Goal: Obtain resource: Obtain resource

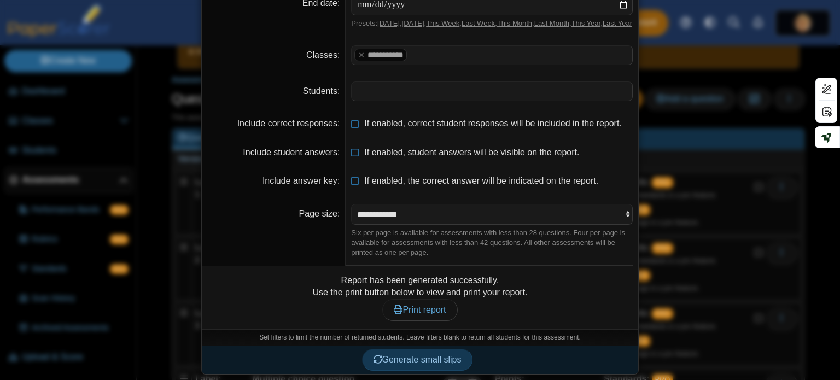
scroll to position [103, 0]
click at [433, 315] on span "Print report" at bounding box center [420, 309] width 52 height 9
click at [413, 311] on span "Print report" at bounding box center [420, 309] width 52 height 9
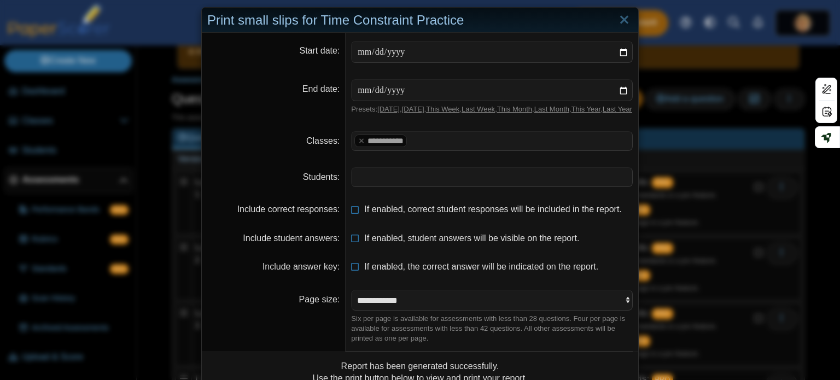
scroll to position [0, 0]
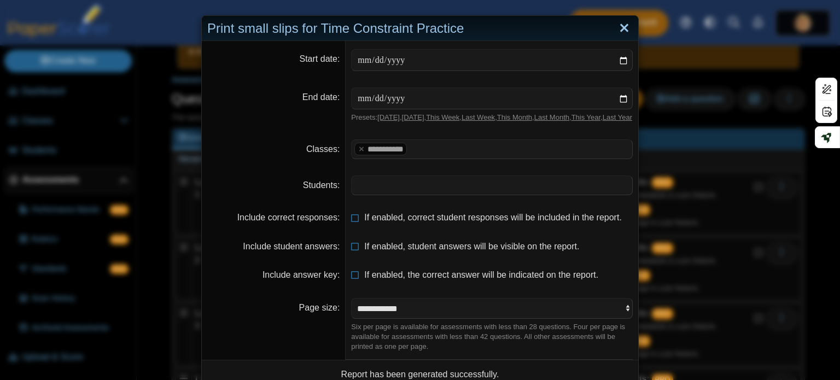
click at [624, 26] on link "Close" at bounding box center [624, 28] width 17 height 19
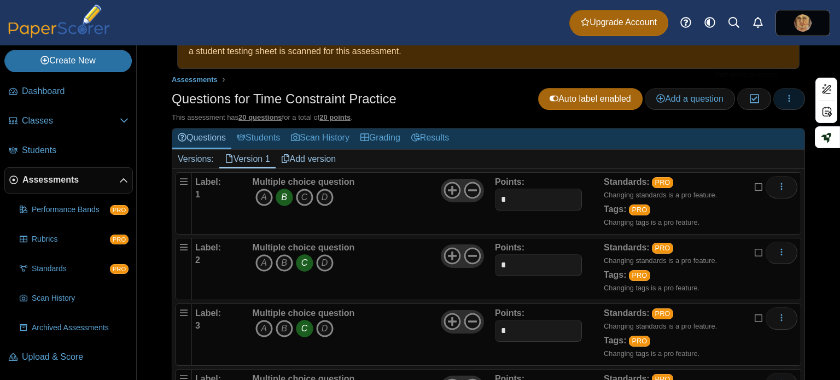
click at [774, 96] on button "button" at bounding box center [790, 99] width 32 height 22
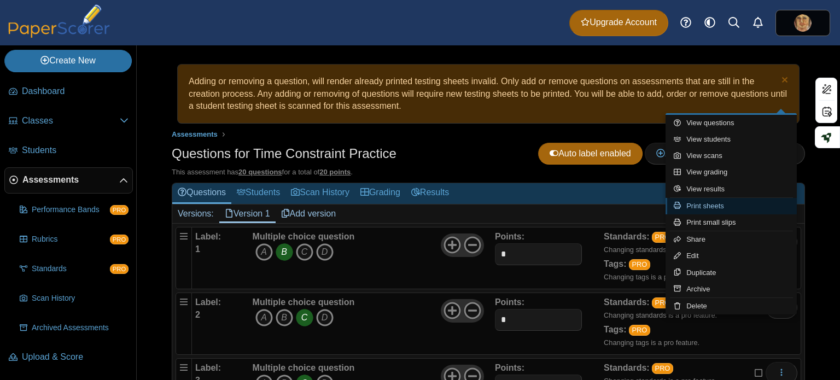
click at [692, 208] on link "Print sheets" at bounding box center [731, 206] width 131 height 16
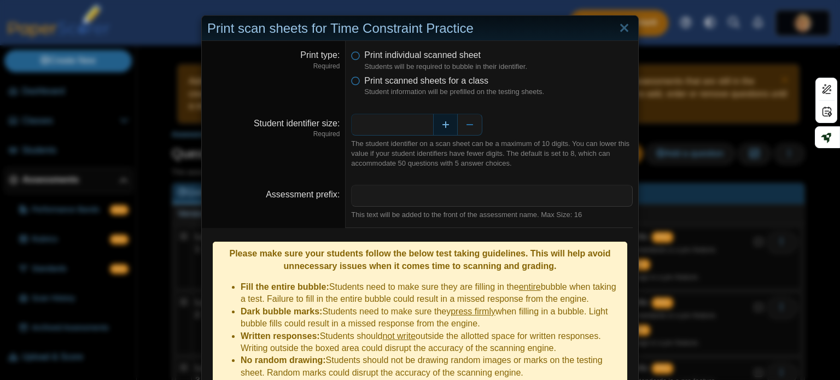
click at [438, 120] on button "Increase" at bounding box center [445, 125] width 25 height 22
type input "*"
click at [626, 27] on link "Close" at bounding box center [624, 28] width 17 height 19
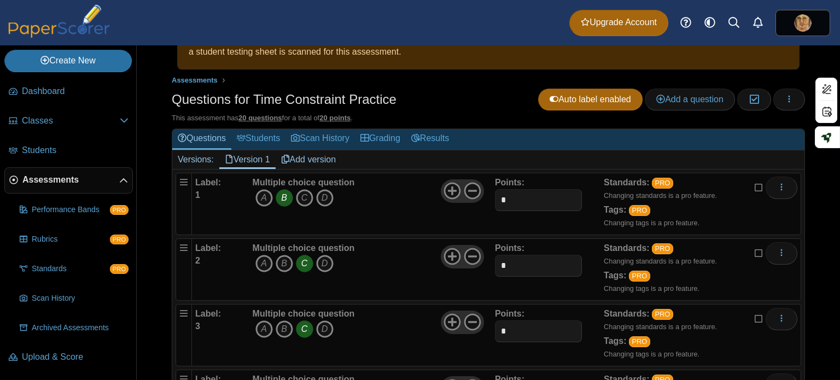
scroll to position [55, 0]
click at [785, 94] on icon "button" at bounding box center [789, 98] width 9 height 9
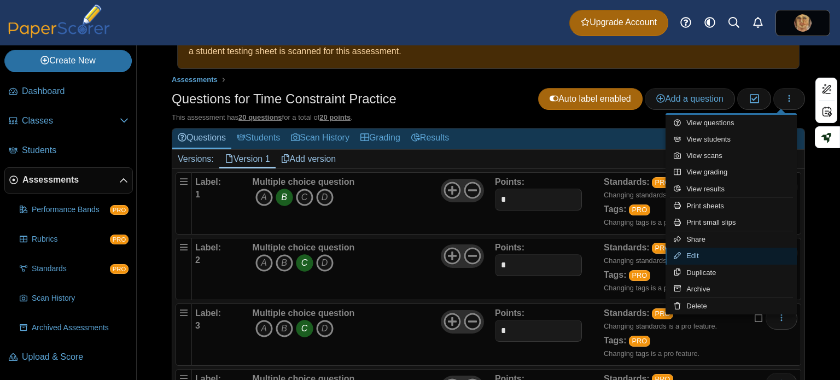
click at [729, 249] on link "Edit" at bounding box center [731, 256] width 131 height 16
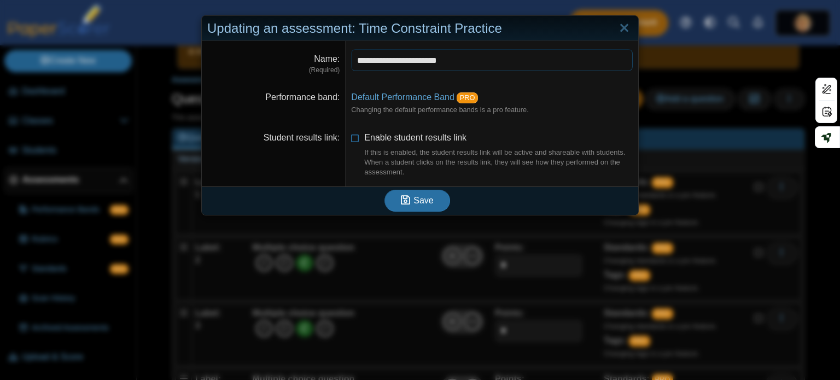
click at [473, 55] on input "**********" at bounding box center [492, 60] width 282 height 22
type input "*"
type input "**********"
click at [393, 202] on button "Save" at bounding box center [418, 201] width 66 height 22
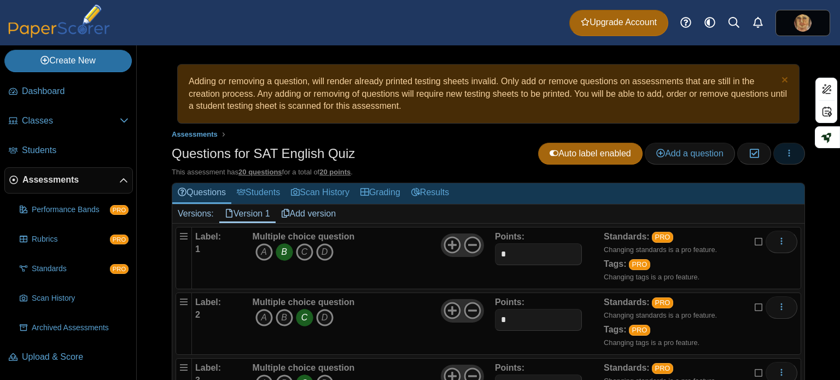
click at [777, 159] on button "button" at bounding box center [790, 154] width 32 height 22
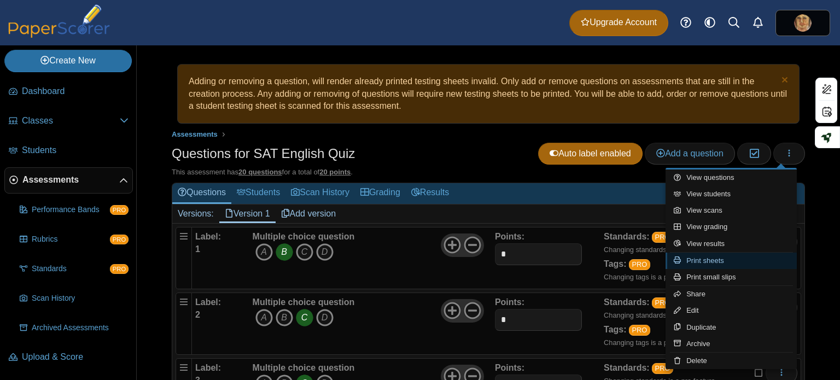
click at [713, 258] on link "Print sheets" at bounding box center [731, 261] width 131 height 16
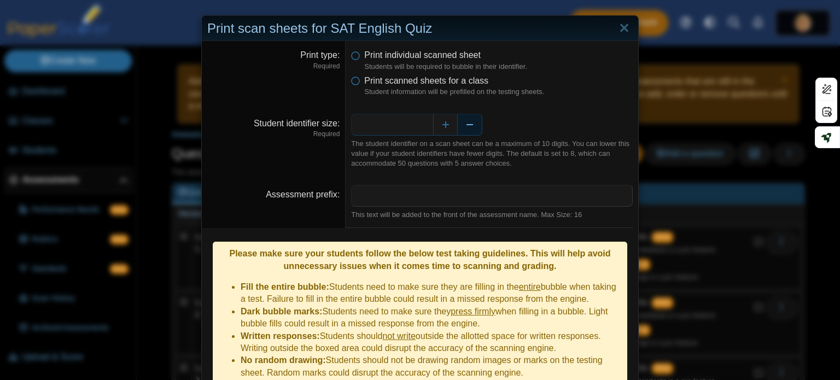
click at [471, 125] on button "Decrease" at bounding box center [470, 125] width 25 height 22
type input "*"
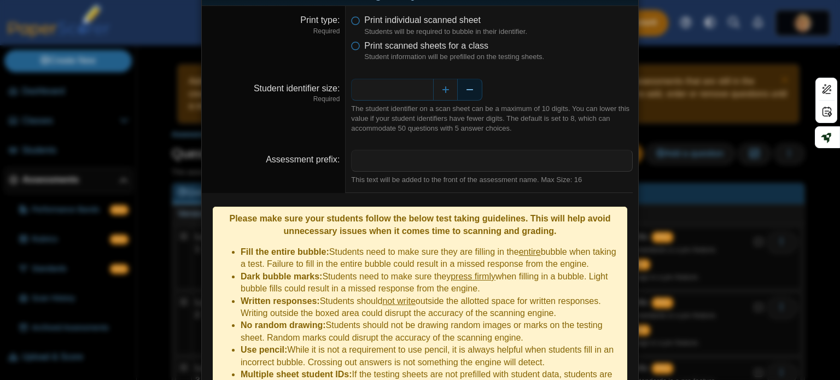
scroll to position [105, 0]
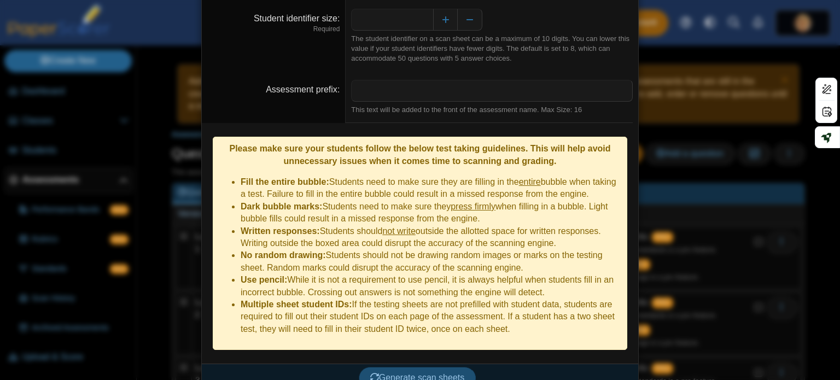
click at [430, 373] on span "Generate scan sheets" at bounding box center [417, 377] width 95 height 9
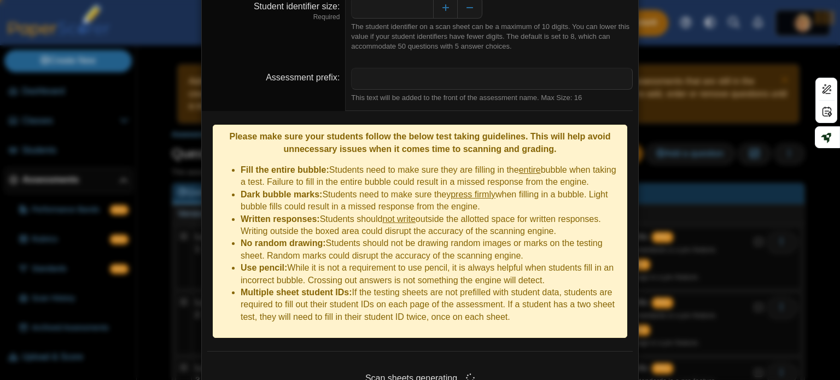
scroll to position [158, 0]
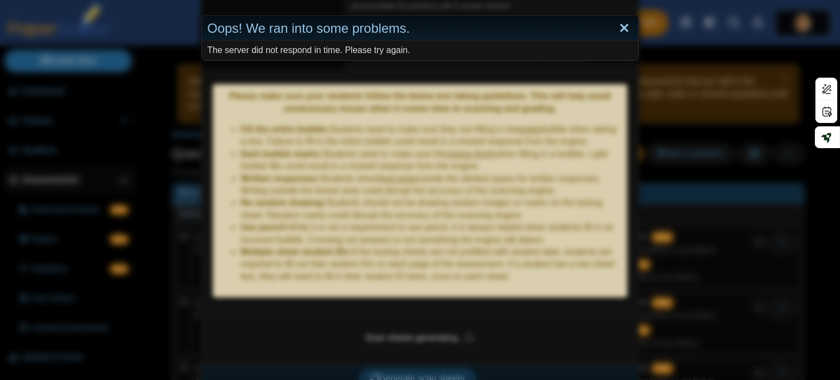
click at [624, 24] on link "Close" at bounding box center [624, 28] width 17 height 19
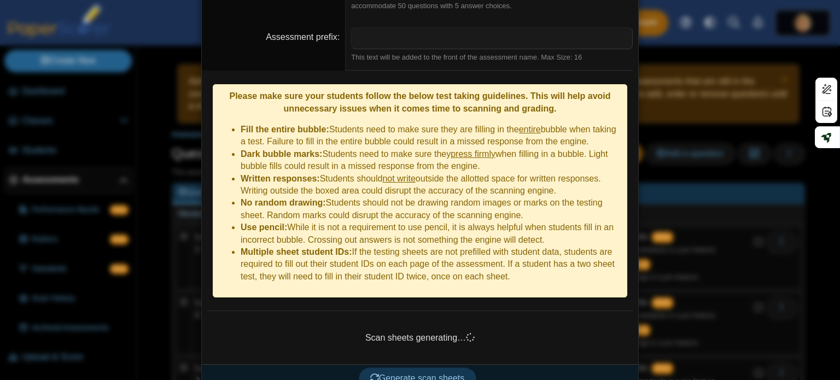
click at [442, 320] on div "Scan sheets generating…" at bounding box center [420, 338] width 426 height 37
click at [436, 374] on span "Generate scan sheets" at bounding box center [417, 378] width 95 height 9
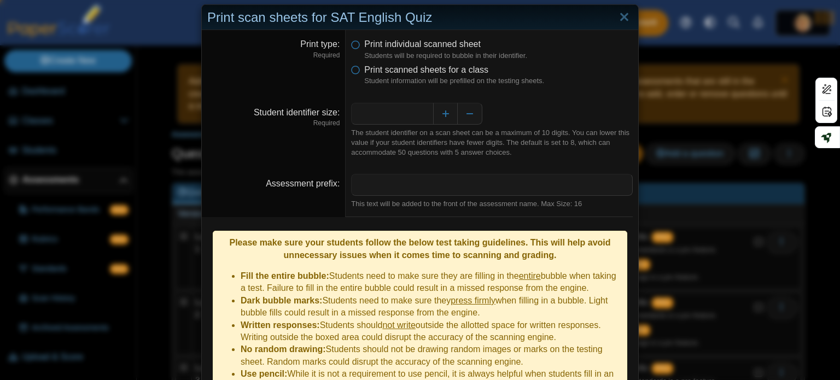
scroll to position [0, 0]
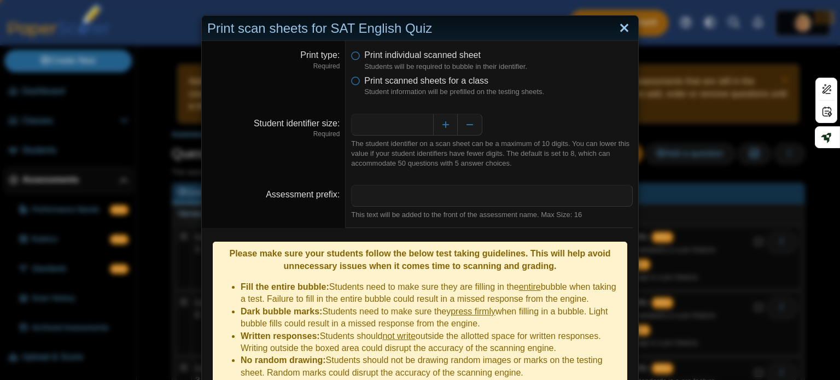
click at [626, 32] on link "Close" at bounding box center [624, 28] width 17 height 19
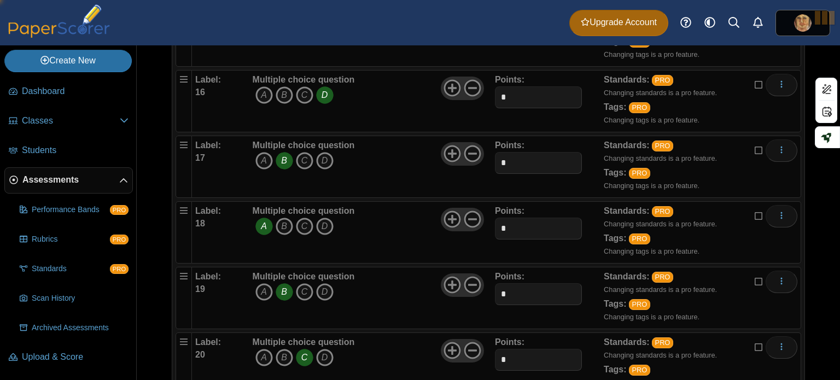
scroll to position [1175, 0]
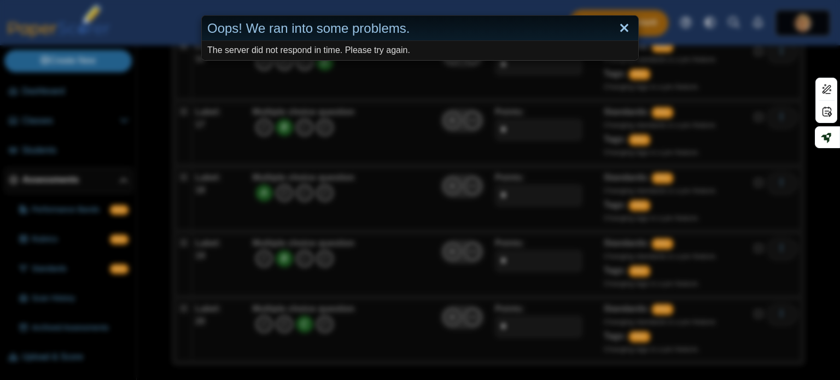
click at [617, 27] on link "Close" at bounding box center [624, 28] width 17 height 19
